Goal: Book appointment/travel/reservation

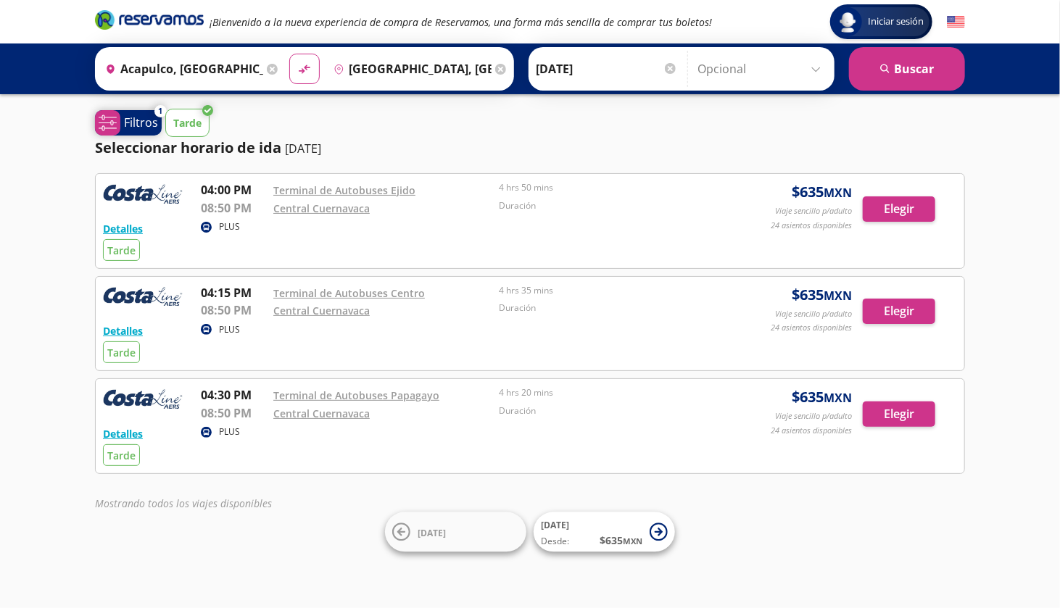
click at [146, 124] on p "Filtros" at bounding box center [141, 122] width 34 height 17
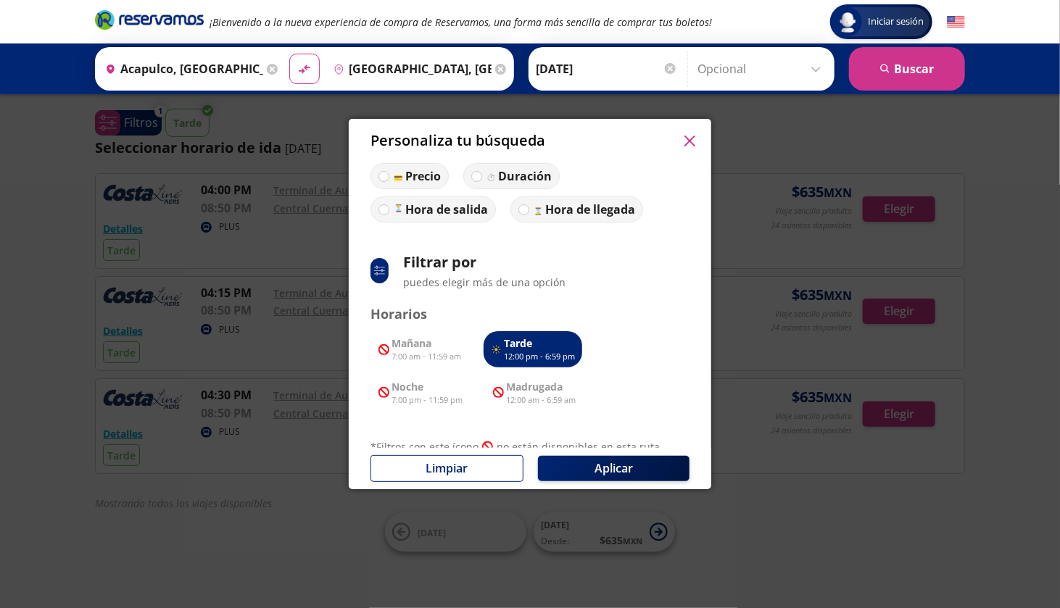
scroll to position [73, 0]
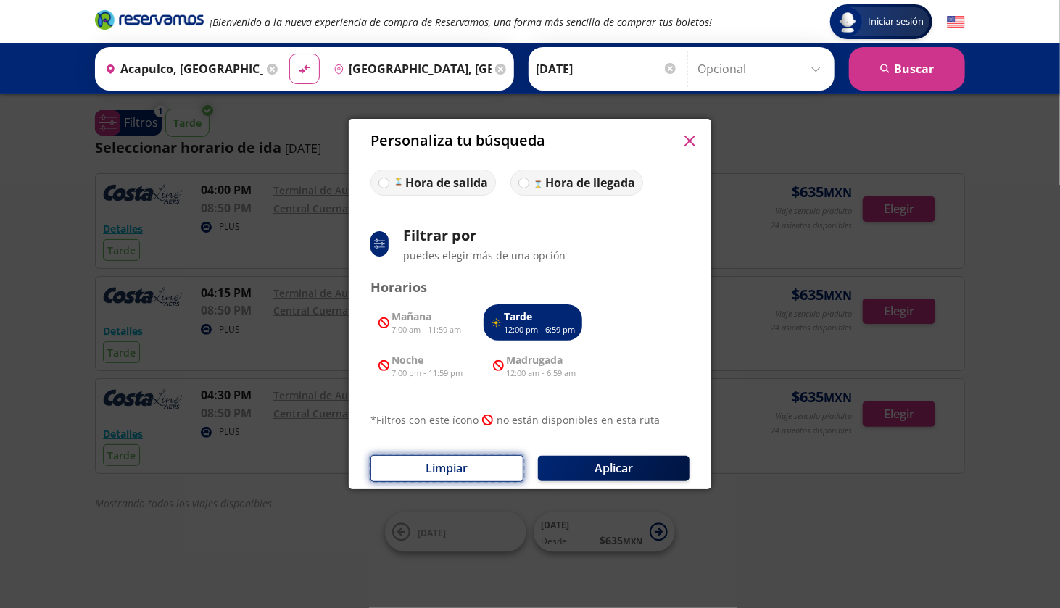
click at [484, 467] on button "Limpiar" at bounding box center [447, 468] width 153 height 27
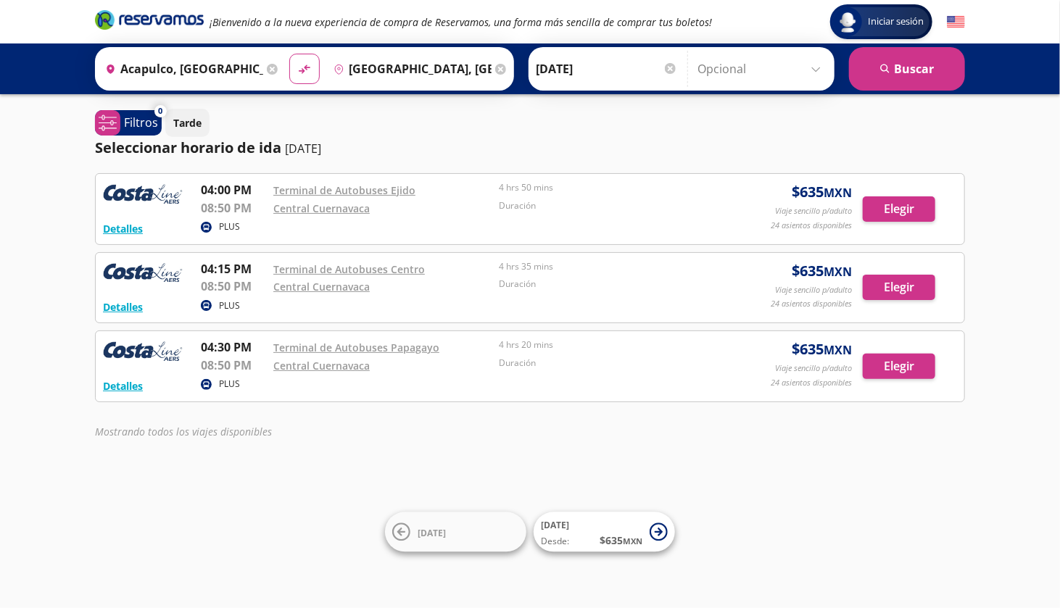
click at [748, 70] on input "Opcional" at bounding box center [763, 69] width 130 height 36
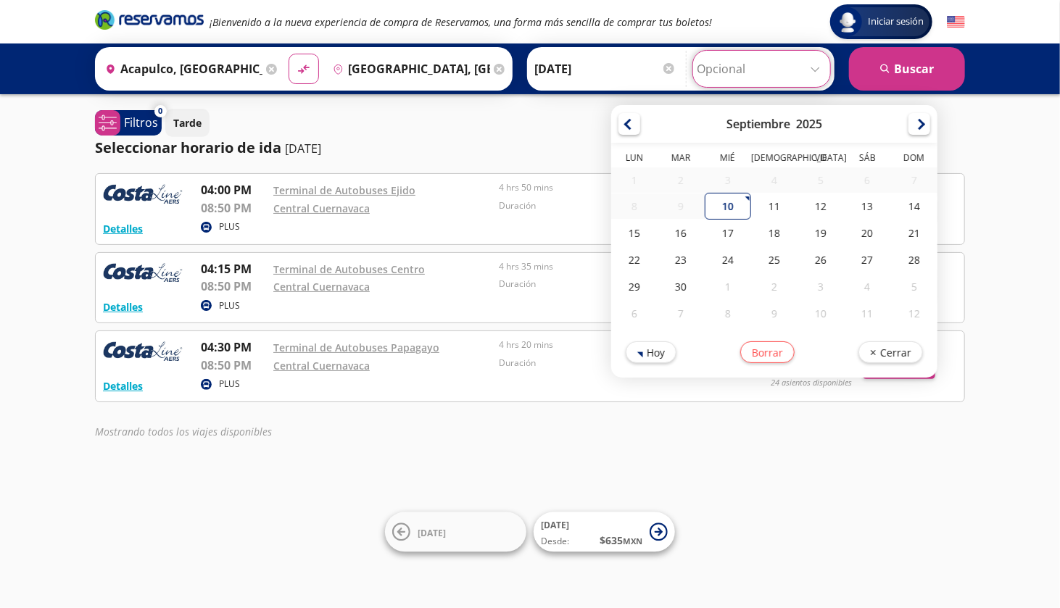
click at [748, 70] on input "Opcional" at bounding box center [762, 69] width 130 height 36
click at [725, 209] on div "10" at bounding box center [727, 206] width 46 height 27
type input "[DATE]"
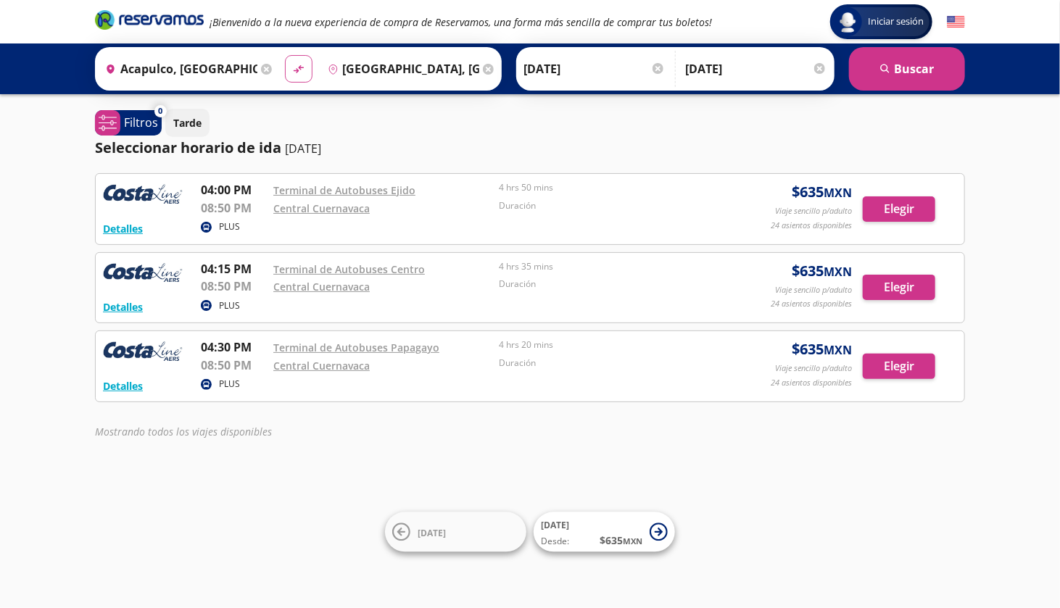
click at [296, 71] on icon "material-symbols:compare-arrows-rounded" at bounding box center [298, 69] width 13 height 14
type input "[GEOGRAPHIC_DATA], [GEOGRAPHIC_DATA]"
type input "Acapulco, [GEOGRAPHIC_DATA]"
click at [294, 72] on icon "material-symbols:compare-arrows-rounded" at bounding box center [298, 69] width 13 height 14
type input "Acapulco, [GEOGRAPHIC_DATA]"
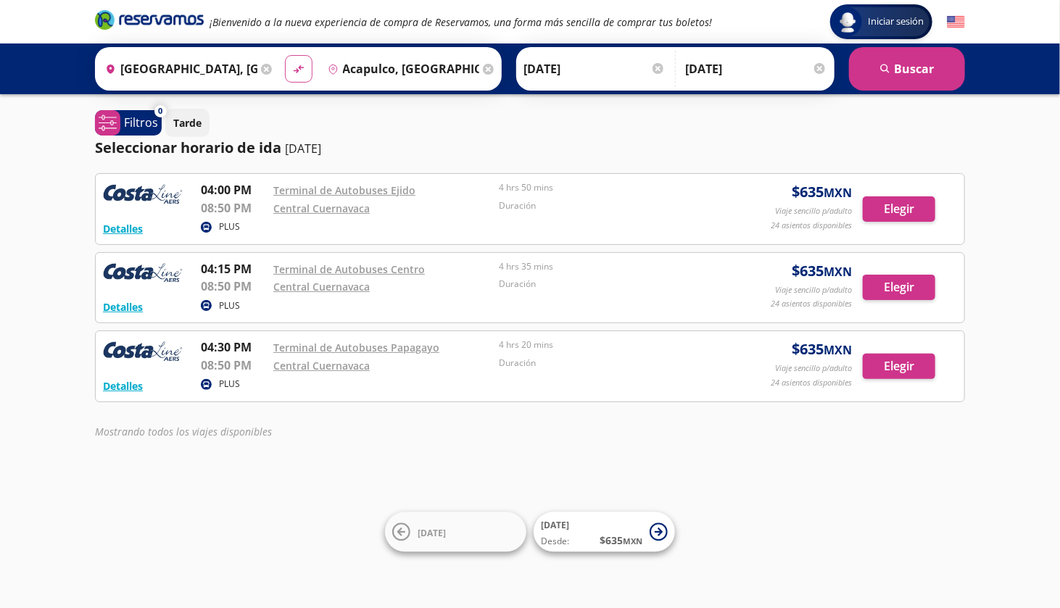
type input "[GEOGRAPHIC_DATA], [GEOGRAPHIC_DATA]"
